Goal: Information Seeking & Learning: Check status

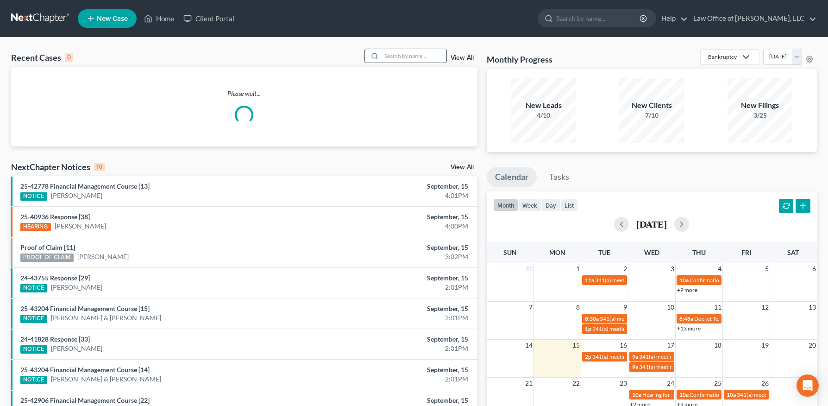
click at [394, 56] on input "search" at bounding box center [414, 55] width 65 height 13
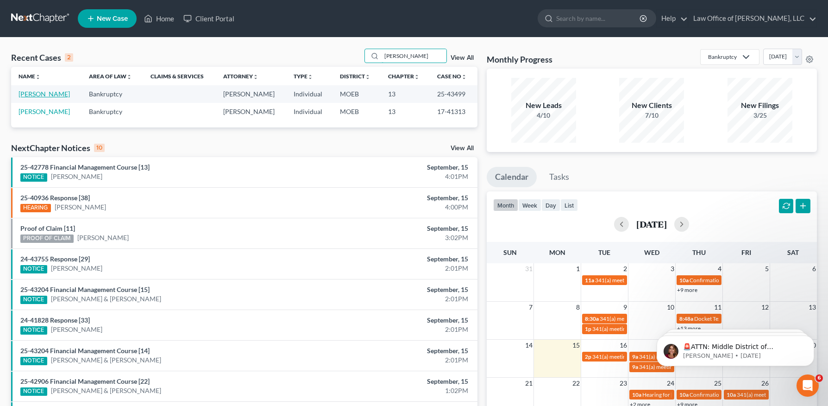
type input "[PERSON_NAME]"
click at [32, 92] on link "[PERSON_NAME]" at bounding box center [44, 94] width 51 height 8
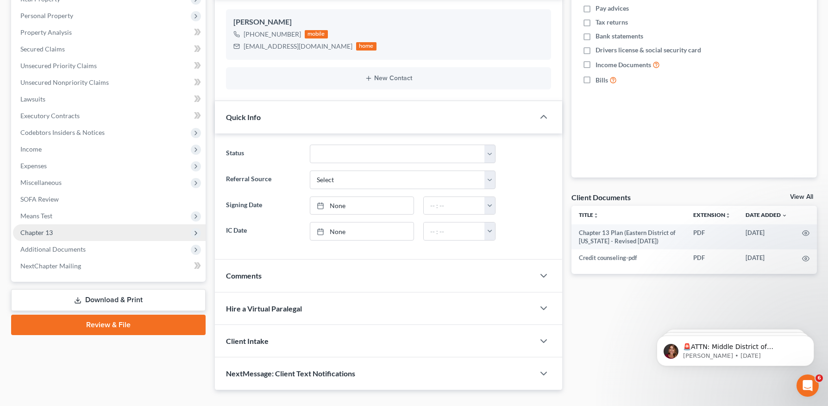
scroll to position [157, 0]
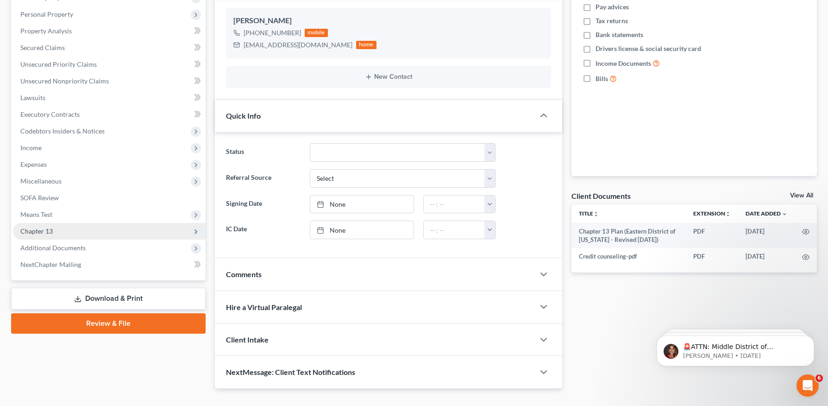
click at [68, 239] on span "Chapter 13" at bounding box center [109, 231] width 193 height 17
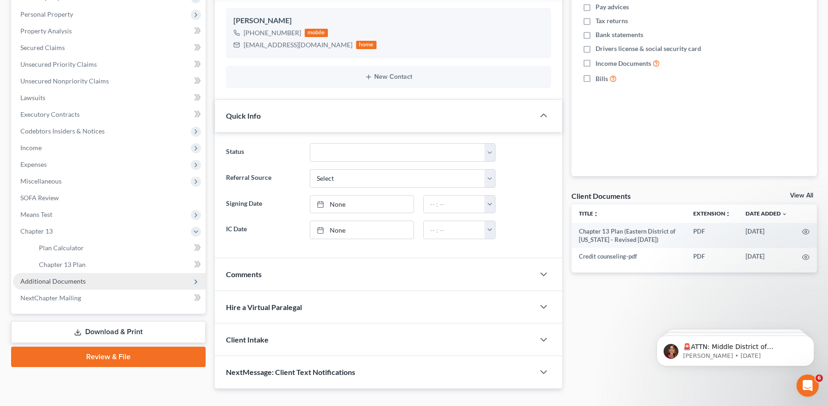
click at [60, 281] on span "Additional Documents" at bounding box center [52, 281] width 65 height 8
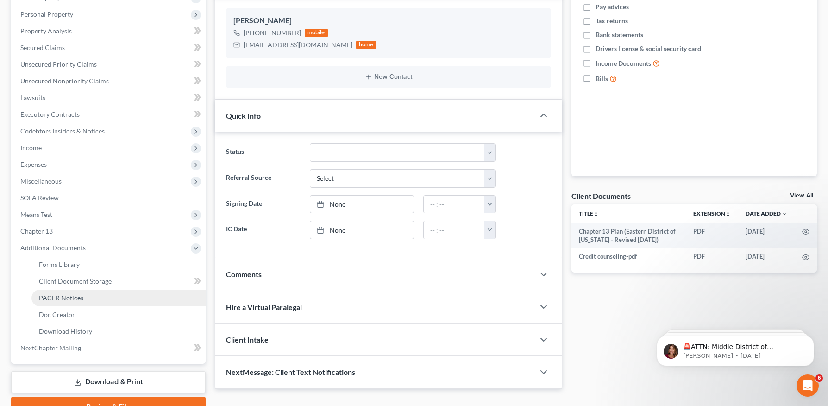
drag, startPoint x: 78, startPoint y: 295, endPoint x: 172, endPoint y: 299, distance: 93.7
click at [78, 295] on span "PACER Notices" at bounding box center [61, 298] width 44 height 8
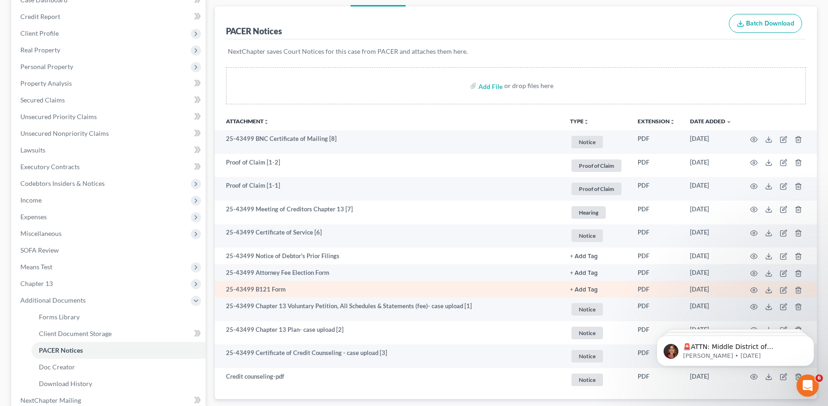
scroll to position [107, 0]
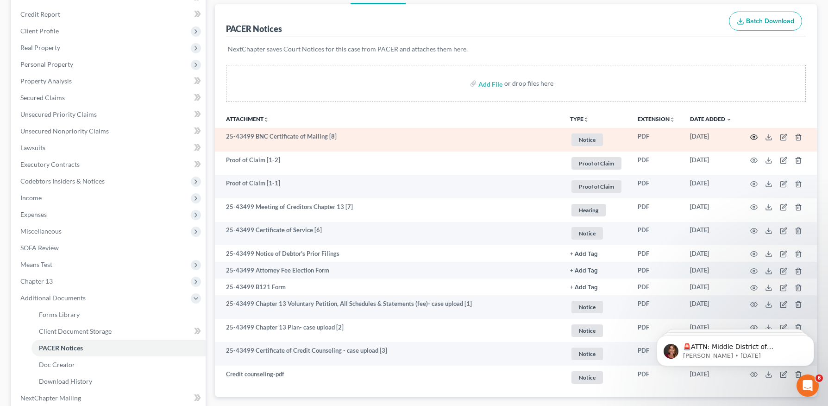
click at [755, 136] on icon "button" at bounding box center [754, 136] width 7 height 7
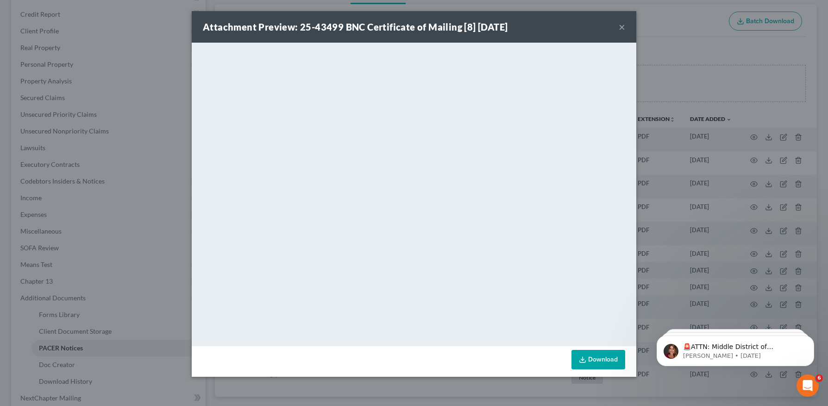
click at [620, 23] on button "×" at bounding box center [622, 26] width 6 height 11
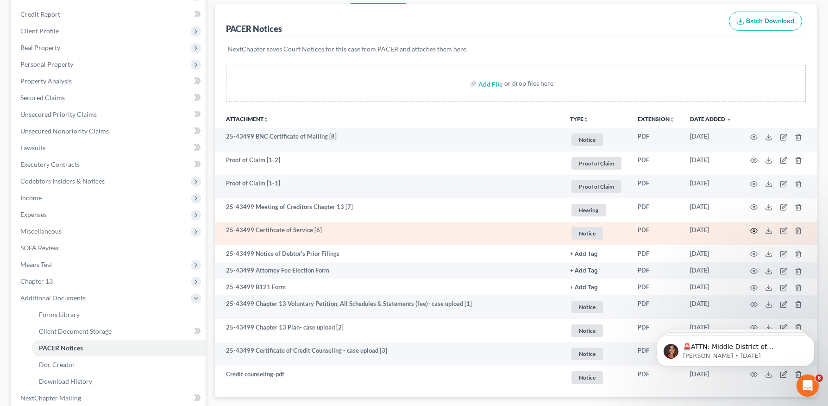
click at [752, 230] on icon "button" at bounding box center [754, 230] width 7 height 7
